Goal: Navigation & Orientation: Go to known website

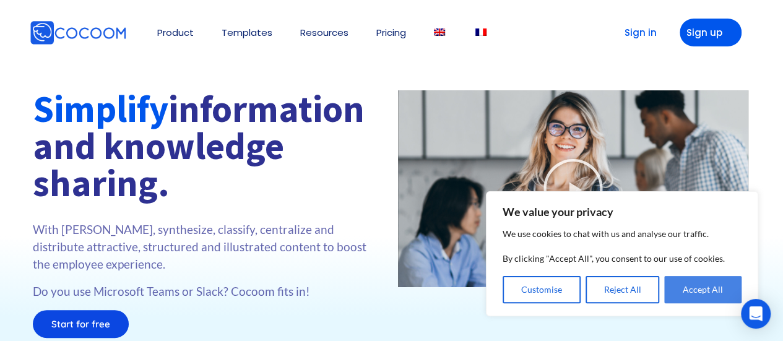
click at [689, 295] on button "Accept All" at bounding box center [702, 289] width 77 height 27
